Goal: Task Accomplishment & Management: Manage account settings

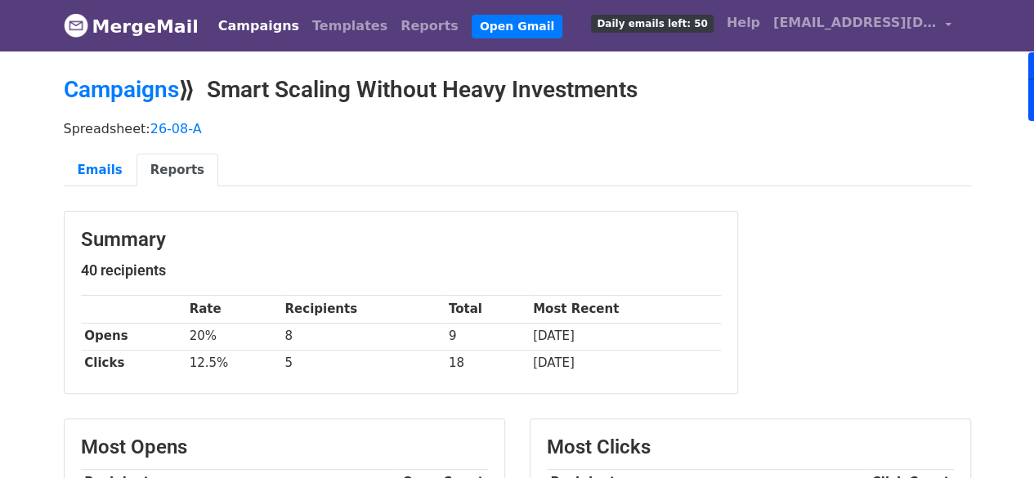
click at [250, 29] on link "Campaigns" at bounding box center [259, 26] width 94 height 33
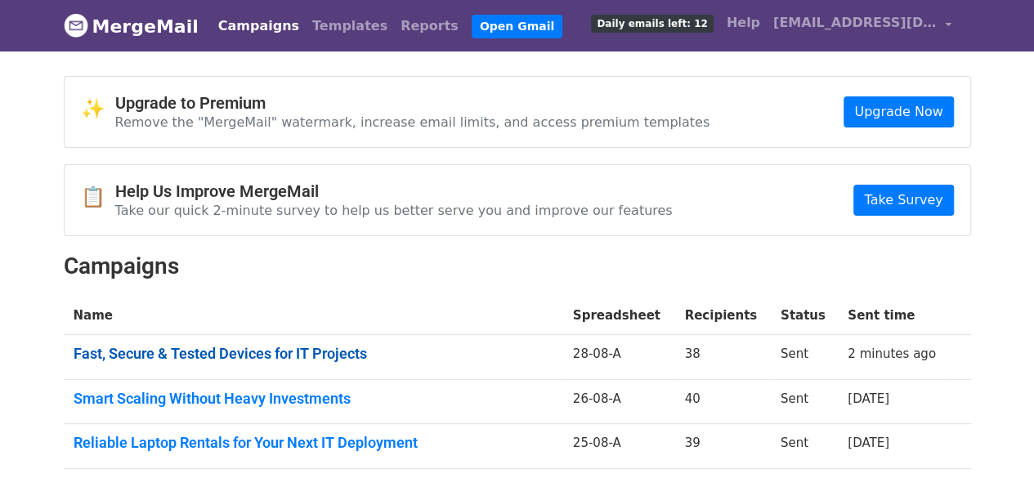
click at [360, 356] on link "Fast, Secure & Tested Devices for IT Projects" at bounding box center [314, 354] width 480 height 18
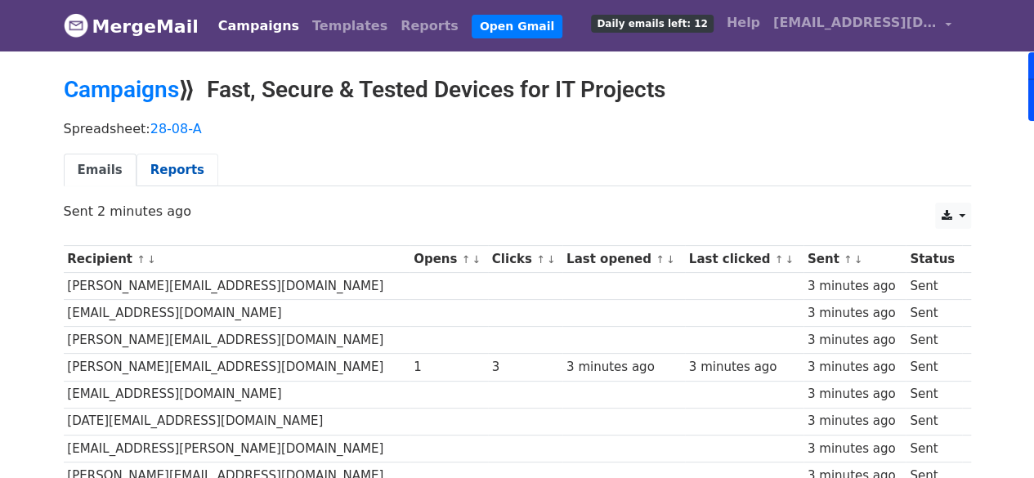
click at [183, 173] on link "Reports" at bounding box center [177, 171] width 82 height 34
